Goal: Navigation & Orientation: Find specific page/section

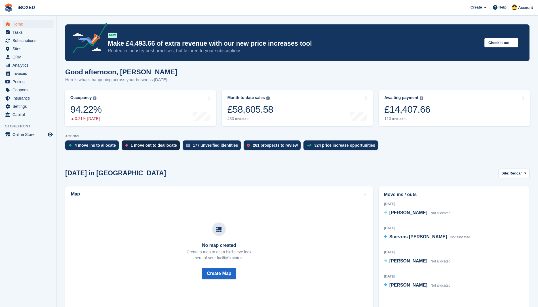
click at [146, 148] on div "1 move out to deallocate" at bounding box center [151, 145] width 58 height 10
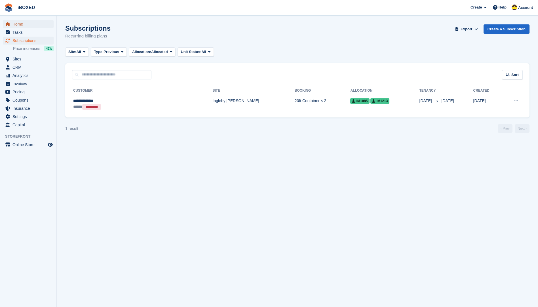
click at [28, 26] on span "Home" at bounding box center [29, 24] width 34 height 8
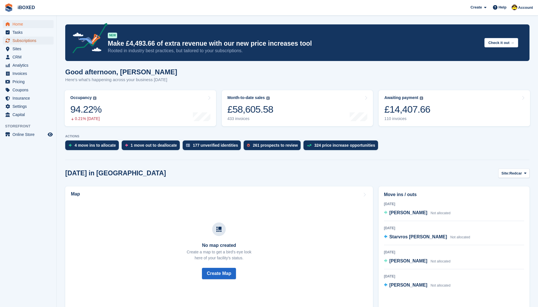
click at [43, 43] on span "Subscriptions" at bounding box center [29, 41] width 34 height 8
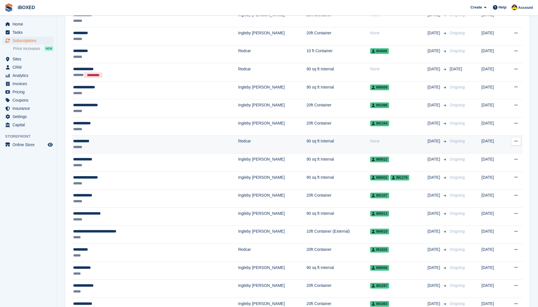
scroll to position [142, 0]
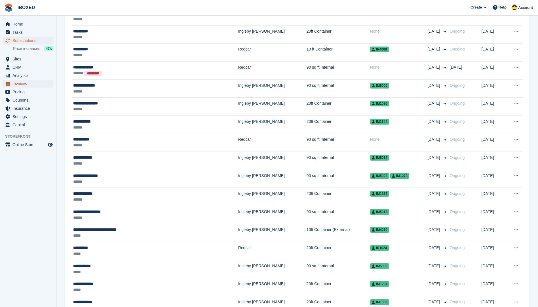
click at [22, 83] on span "Invoices" at bounding box center [29, 84] width 34 height 8
